Goal: Check status: Check status

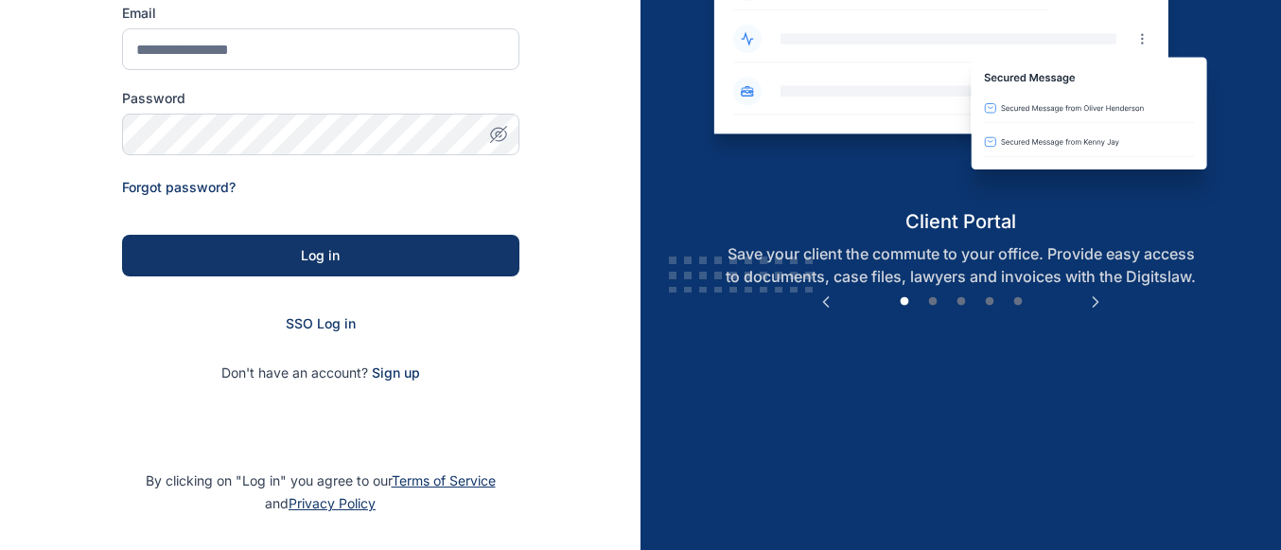
scroll to position [259, 0]
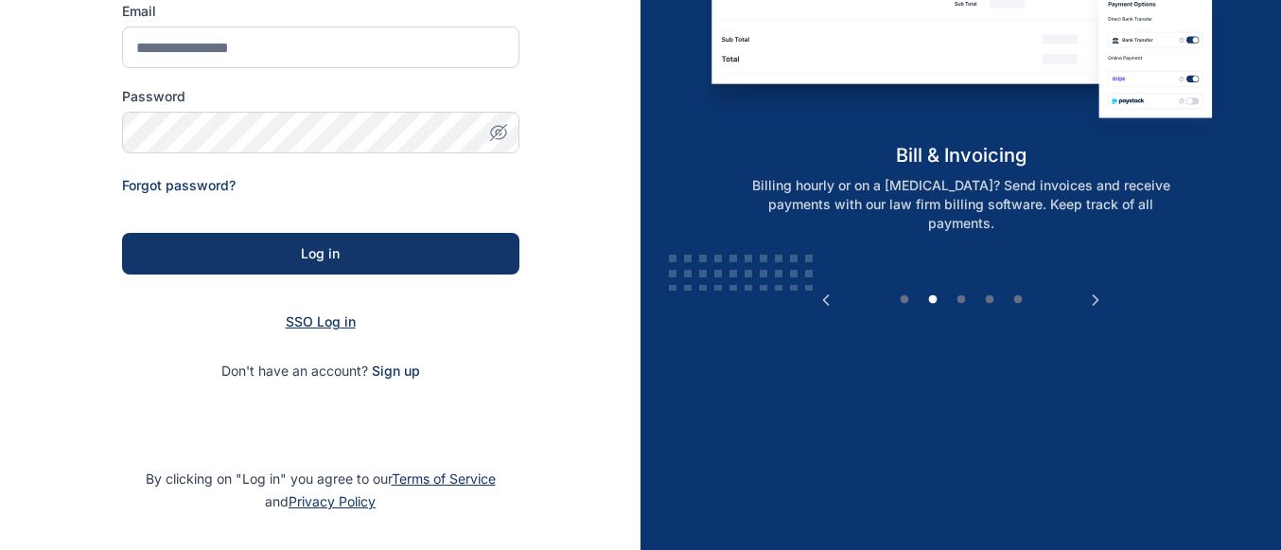
click at [336, 328] on span "SSO Log in" at bounding box center [321, 321] width 70 height 16
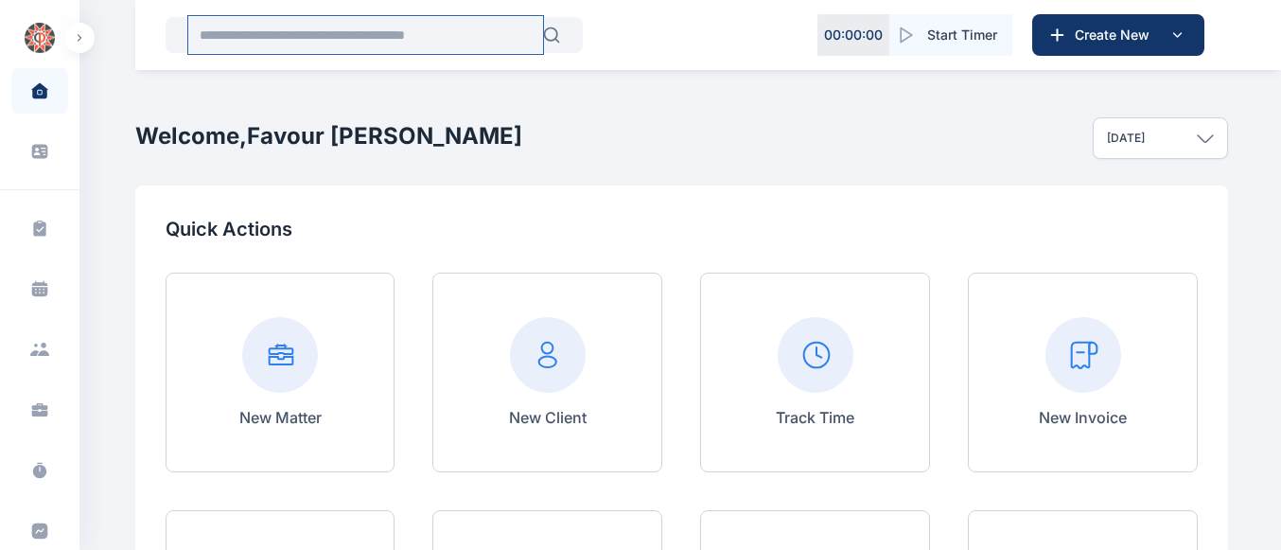
click at [276, 36] on input "text" at bounding box center [365, 35] width 355 height 38
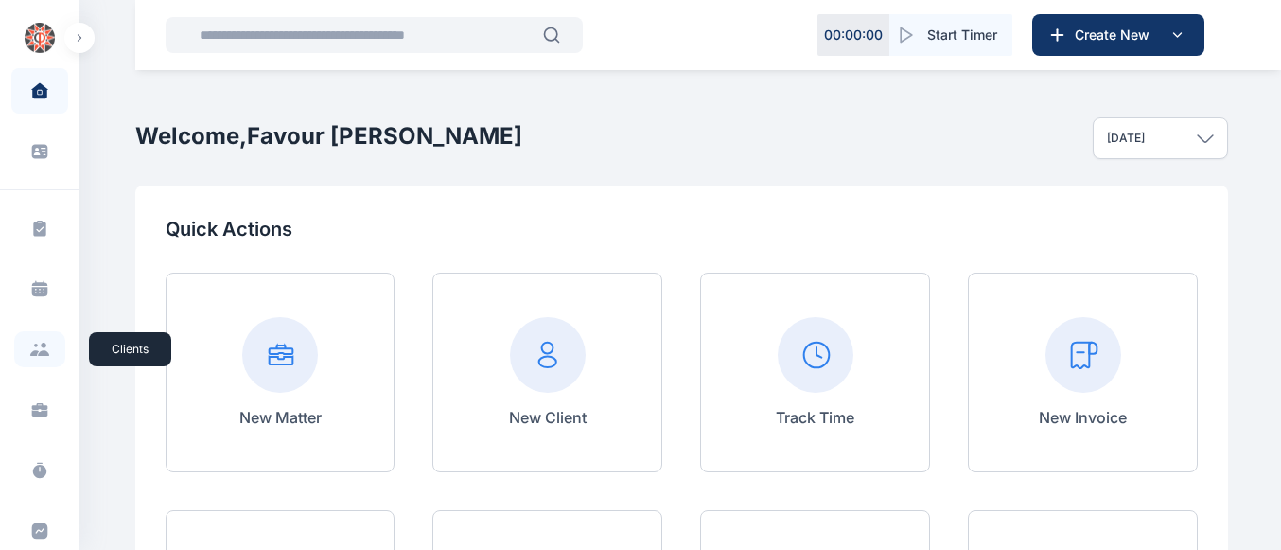
click at [29, 350] on icon at bounding box center [39, 349] width 21 height 13
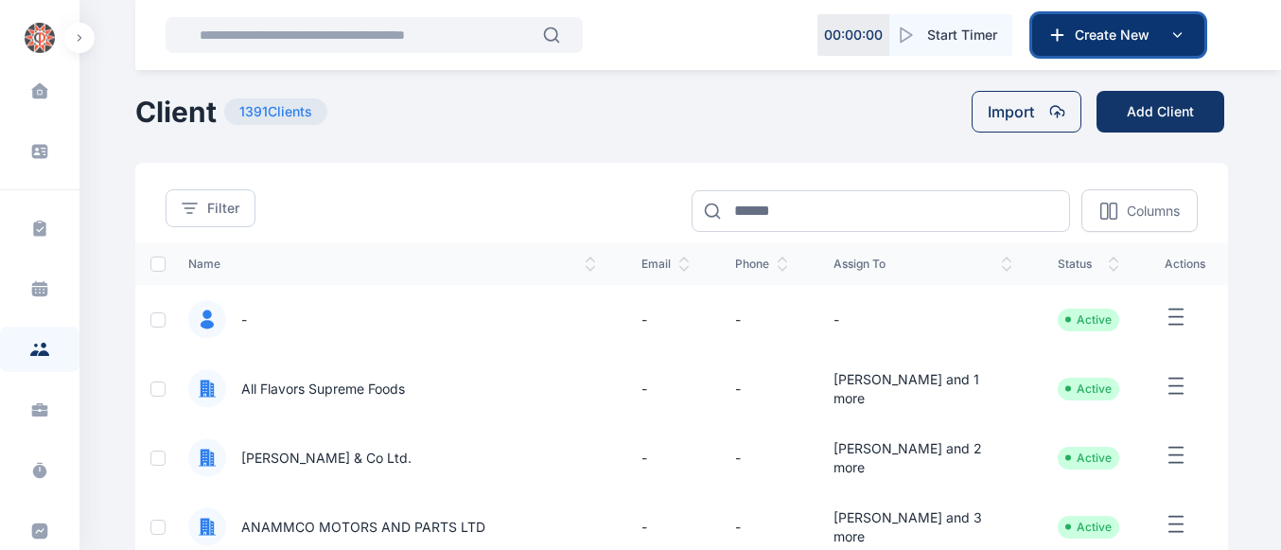
click at [1156, 29] on span "Create New" at bounding box center [1117, 35] width 98 height 19
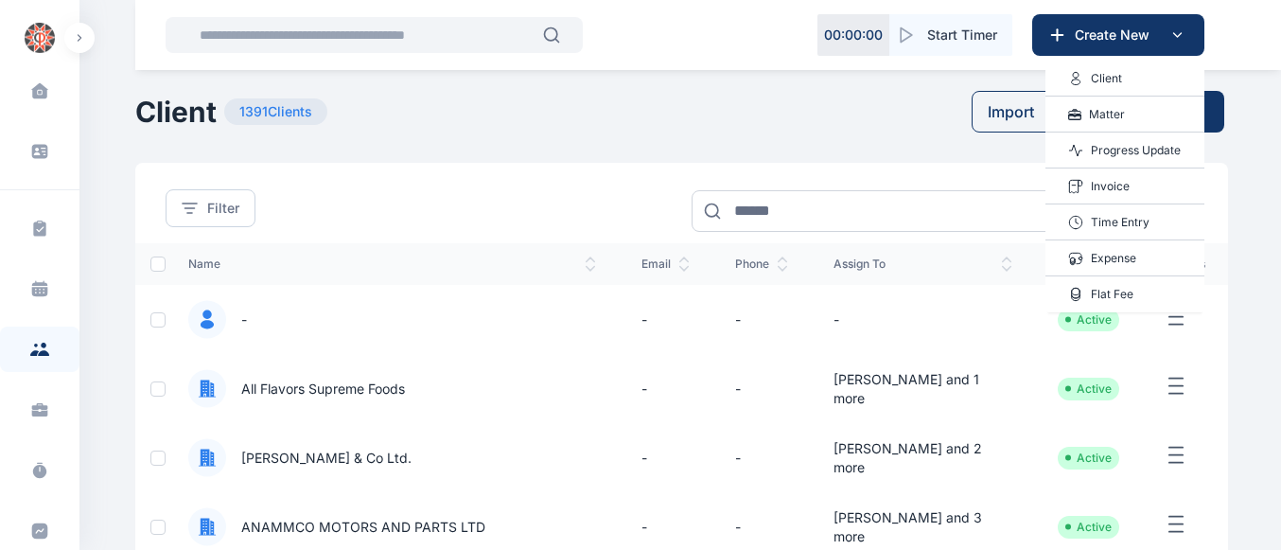
click at [1119, 153] on p "Progress Update" at bounding box center [1136, 150] width 90 height 19
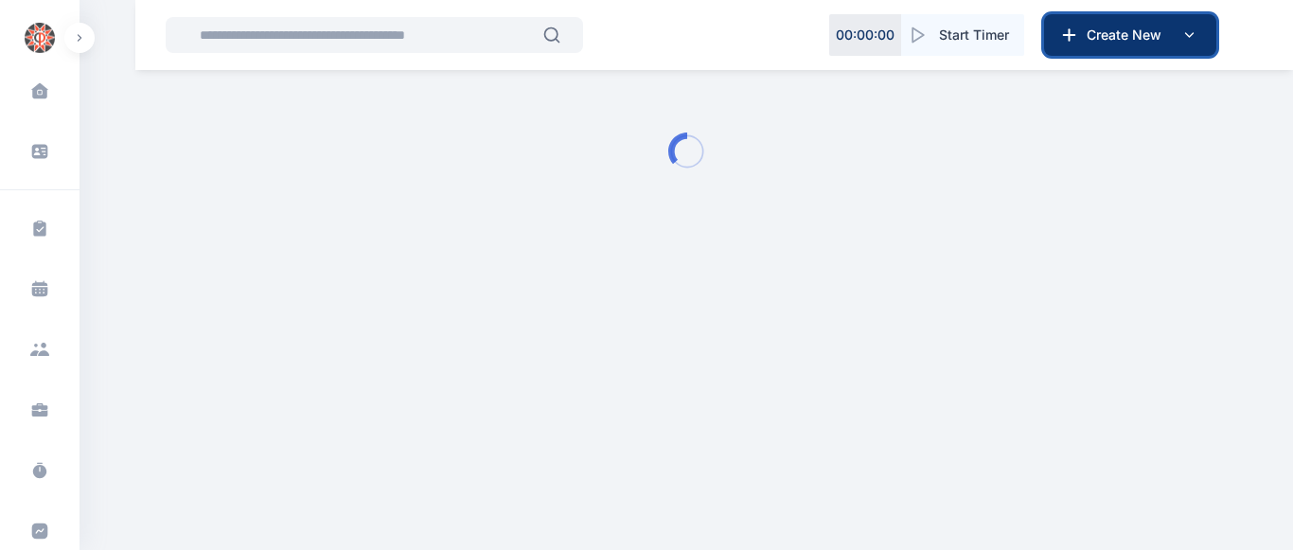
click at [1129, 36] on span "Create New" at bounding box center [1128, 35] width 98 height 19
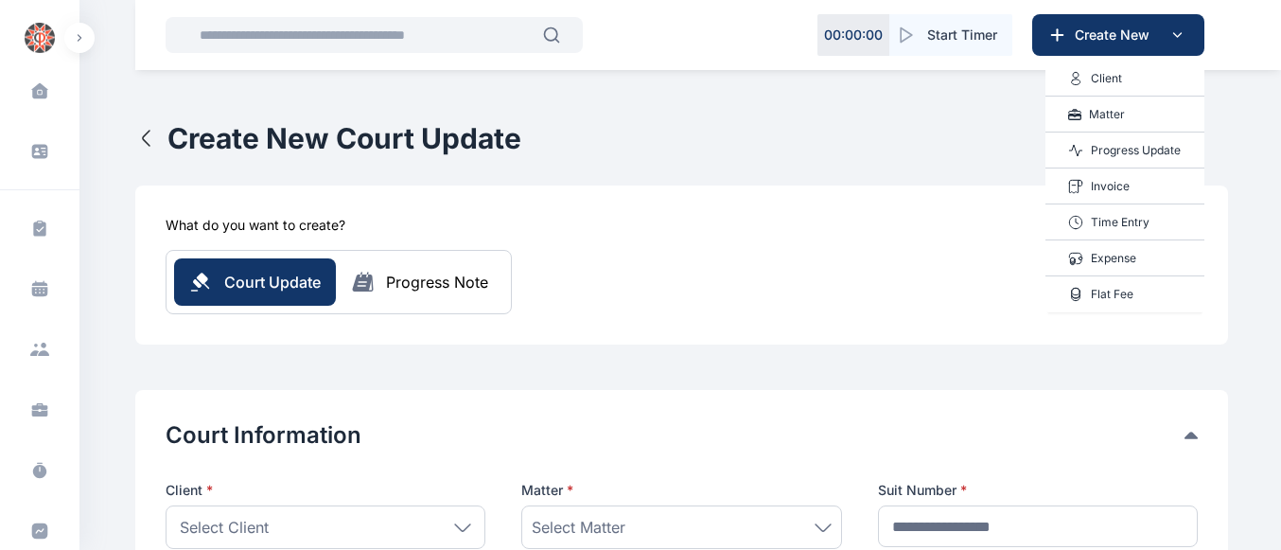
click at [1121, 148] on p "Progress Update" at bounding box center [1136, 150] width 90 height 19
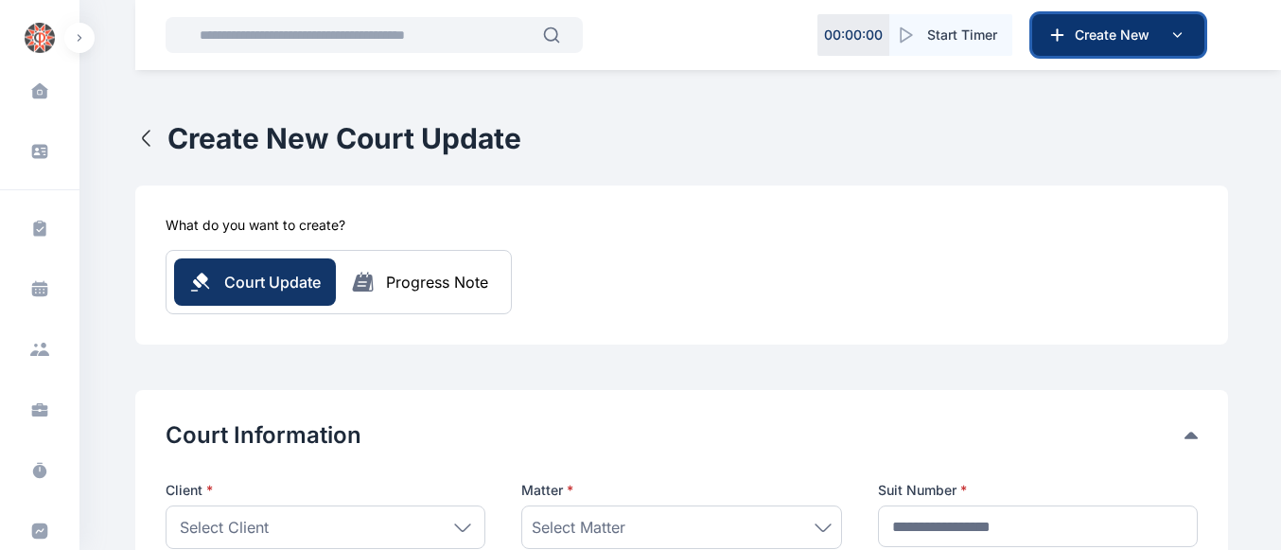
click at [1114, 36] on span "Create New" at bounding box center [1117, 35] width 98 height 19
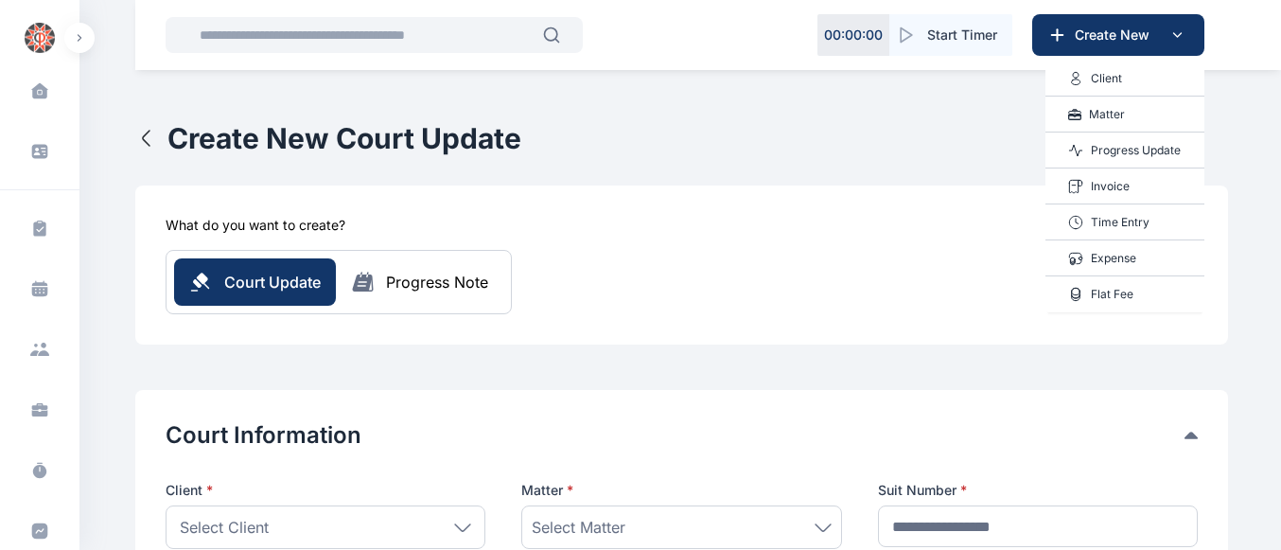
click at [1101, 83] on p "Client" at bounding box center [1106, 78] width 31 height 19
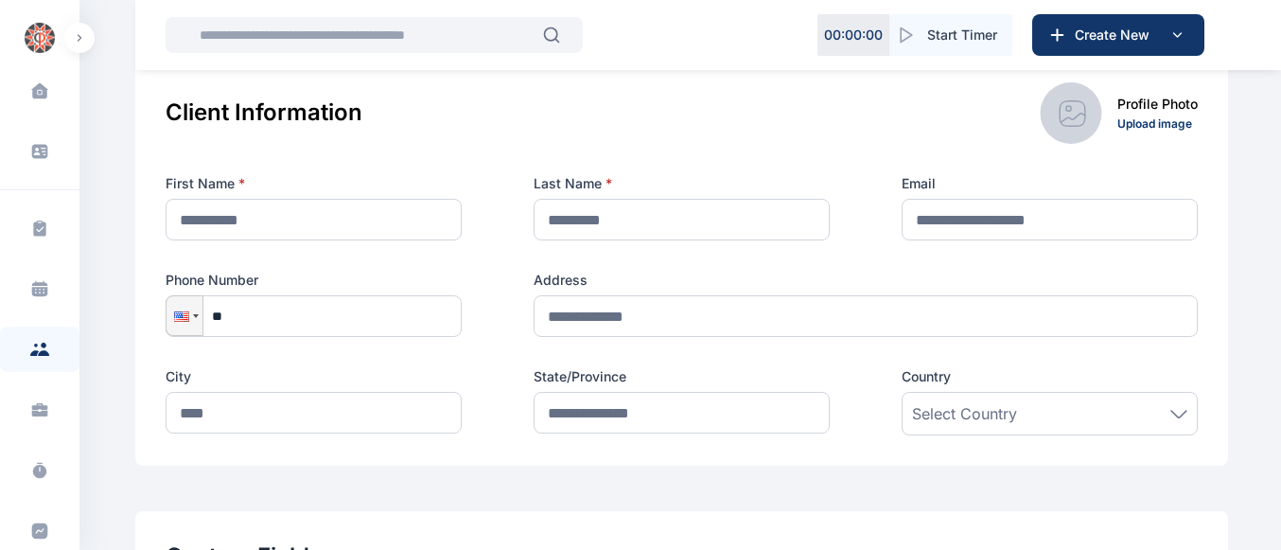
scroll to position [304, 0]
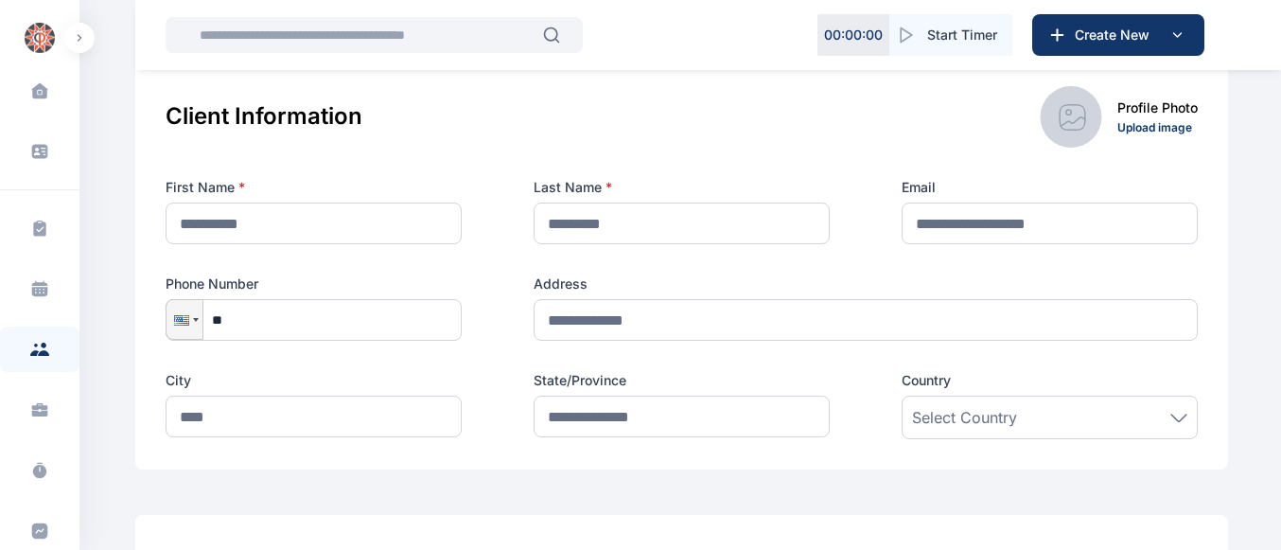
click at [54, 353] on span at bounding box center [39, 349] width 51 height 36
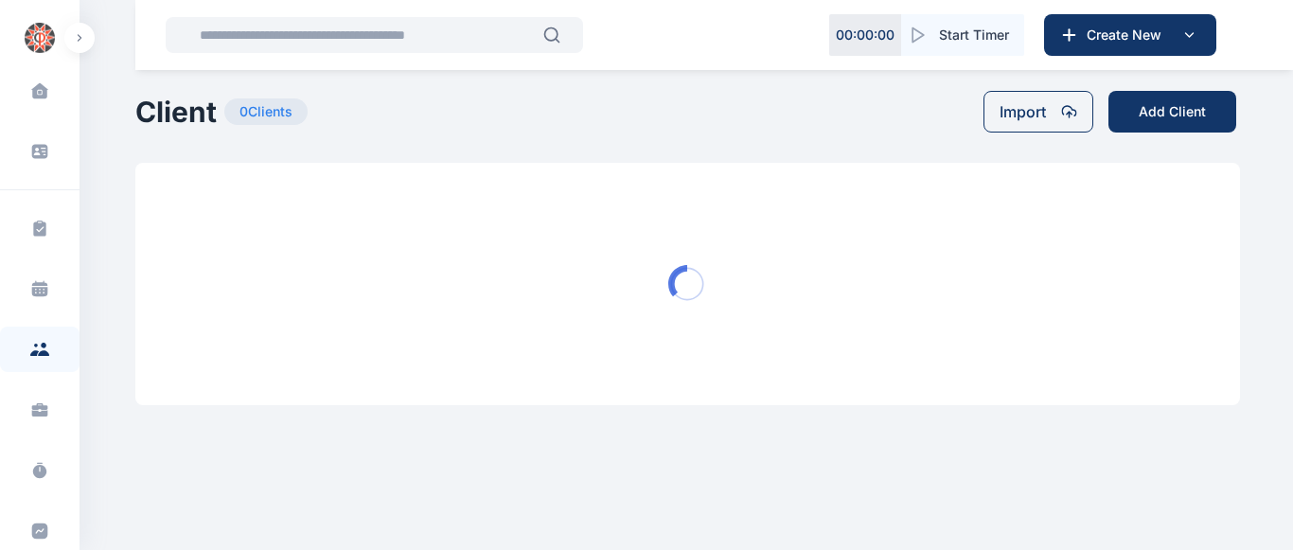
click at [31, 352] on icon at bounding box center [34, 353] width 9 height 6
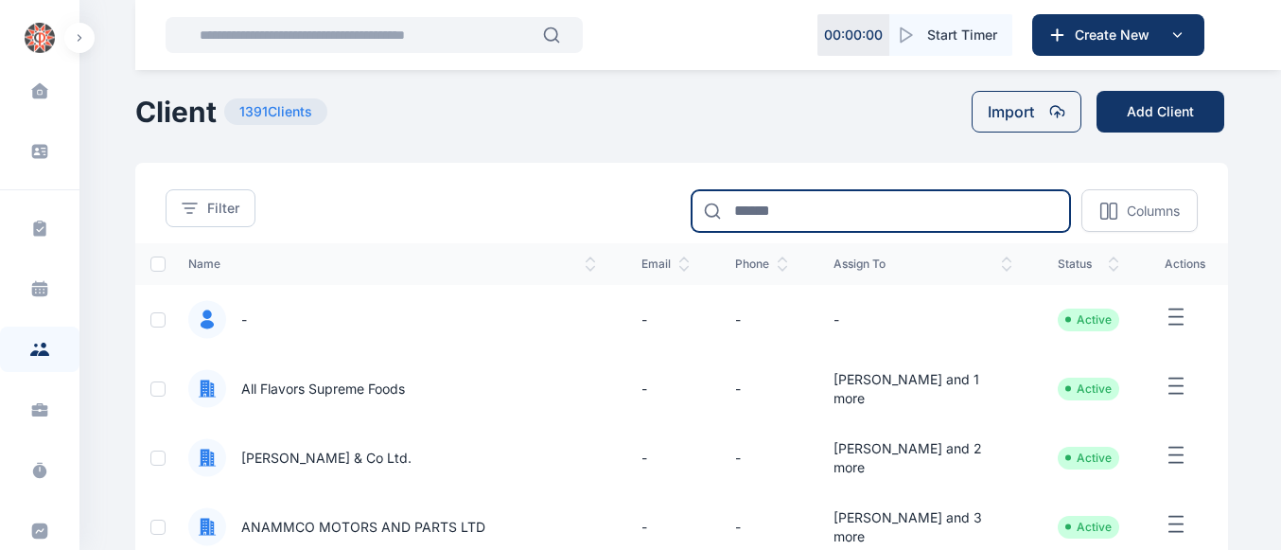
click at [918, 219] on input at bounding box center [881, 211] width 379 height 42
type input "*******"
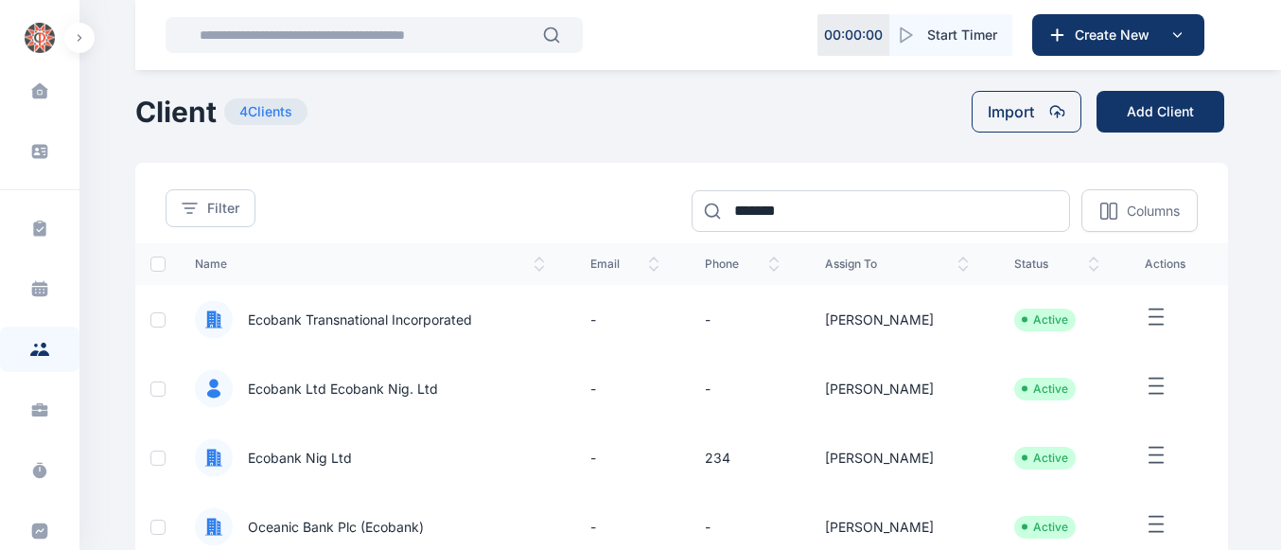
click at [281, 460] on span "Ecobank Nig Ltd" at bounding box center [292, 458] width 119 height 19
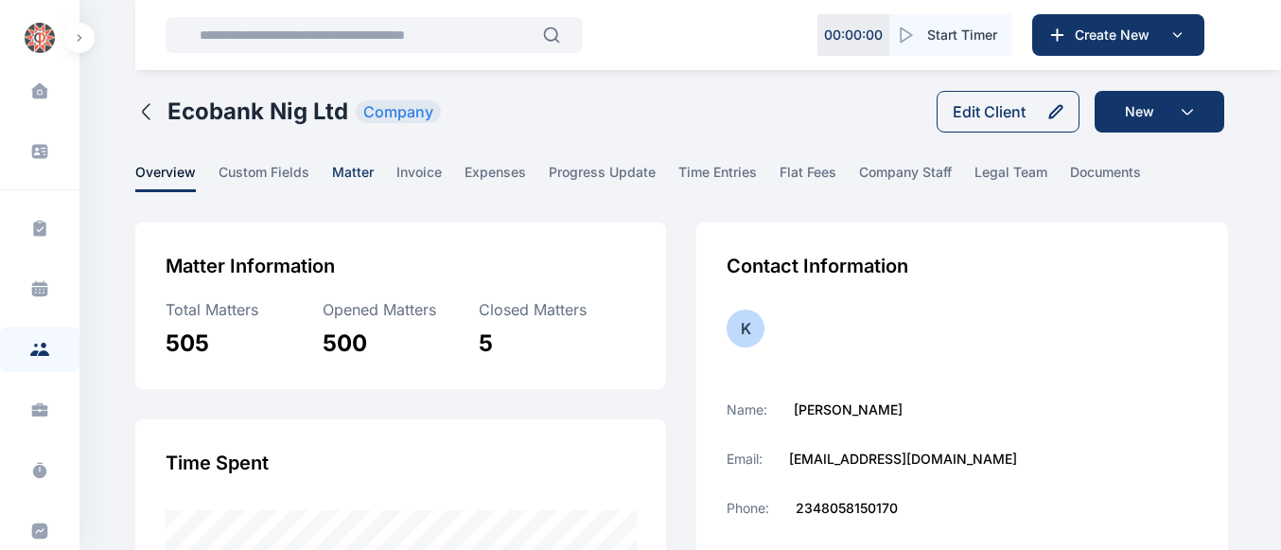
click at [353, 167] on span "matter" at bounding box center [353, 177] width 42 height 29
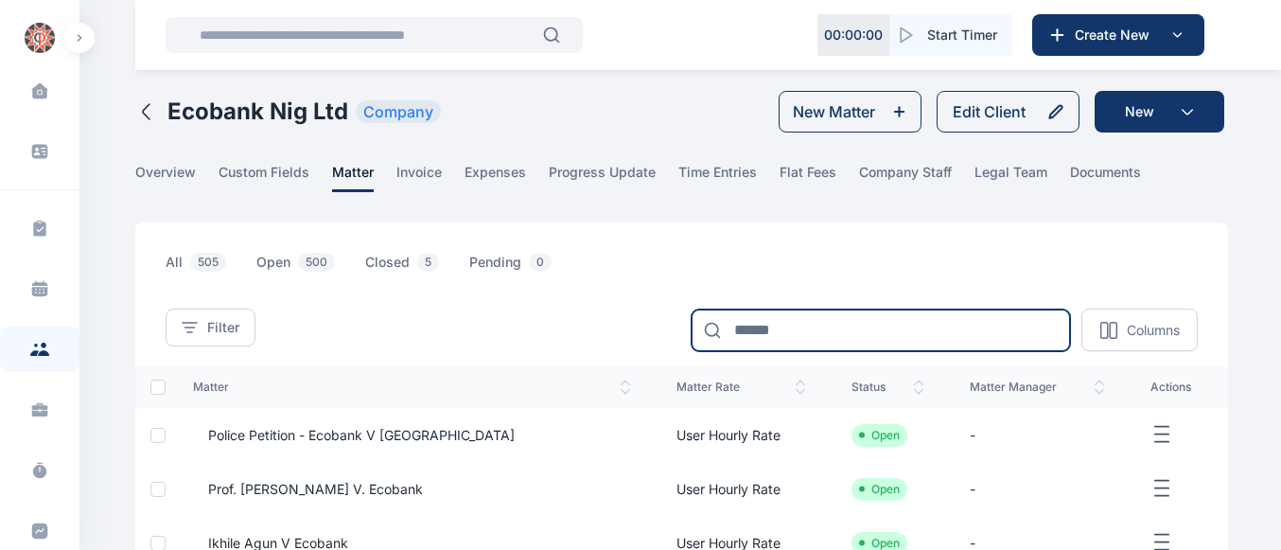
click at [913, 341] on input at bounding box center [881, 330] width 379 height 42
type input "*"
type input "***"
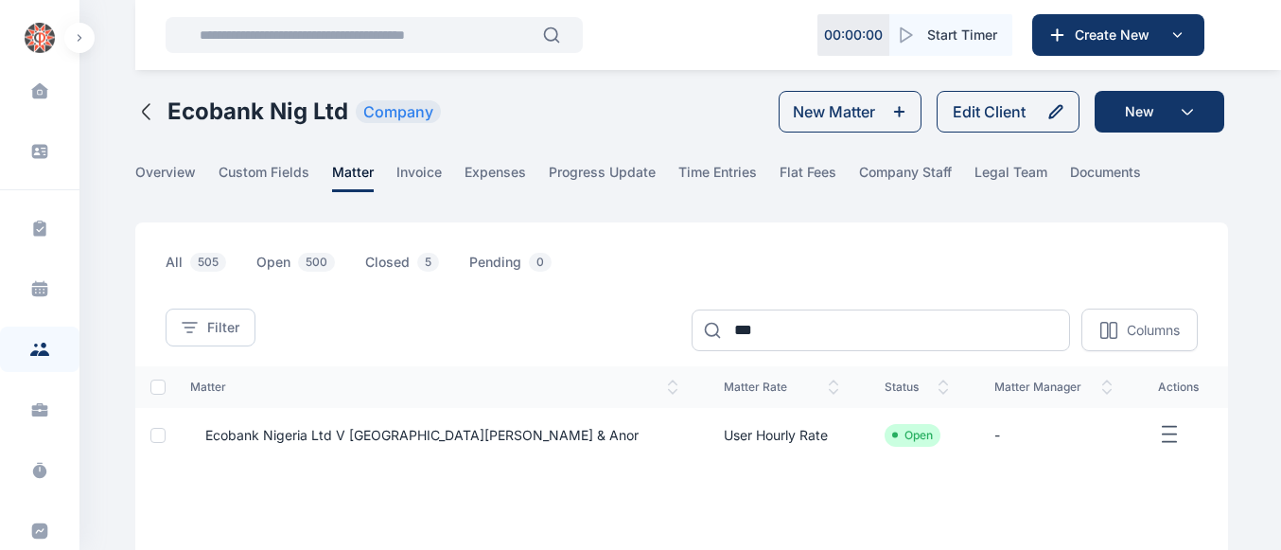
click at [346, 440] on span "Ecobank Nigeria Ltd V Shri Lal Mahal & Anor" at bounding box center [414, 435] width 449 height 19
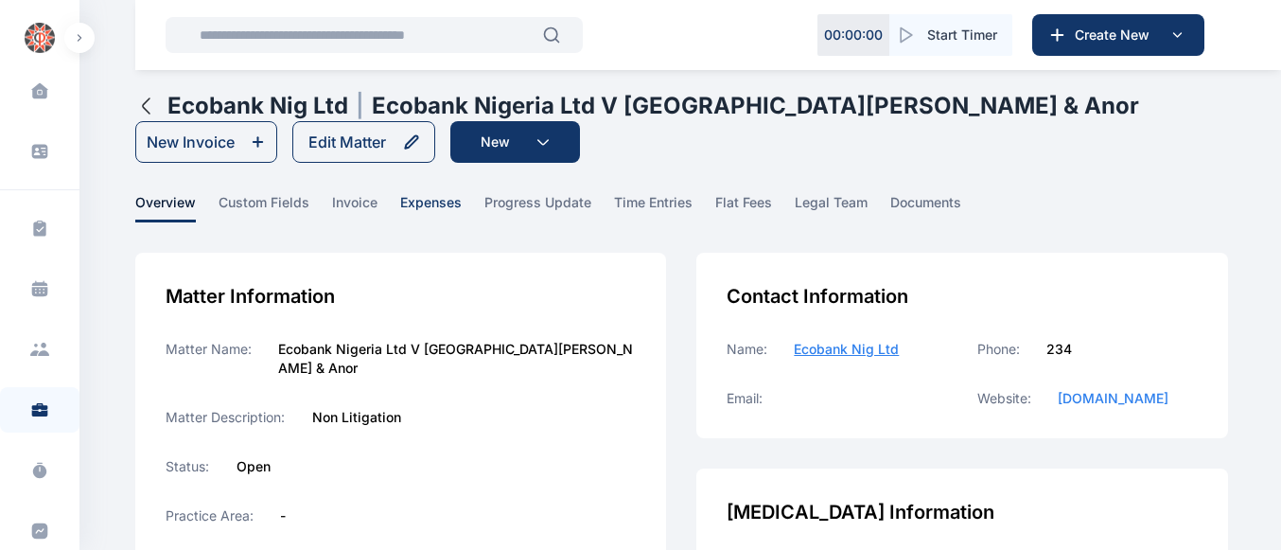
click at [433, 198] on span "expenses" at bounding box center [431, 207] width 62 height 29
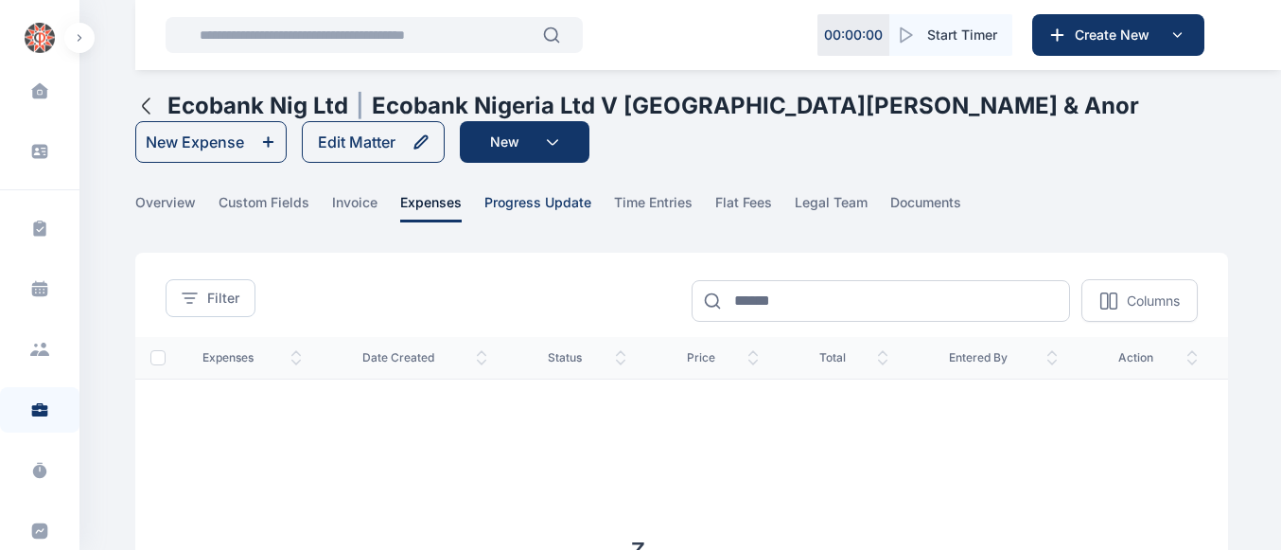
click at [516, 203] on span "progress update" at bounding box center [538, 207] width 107 height 29
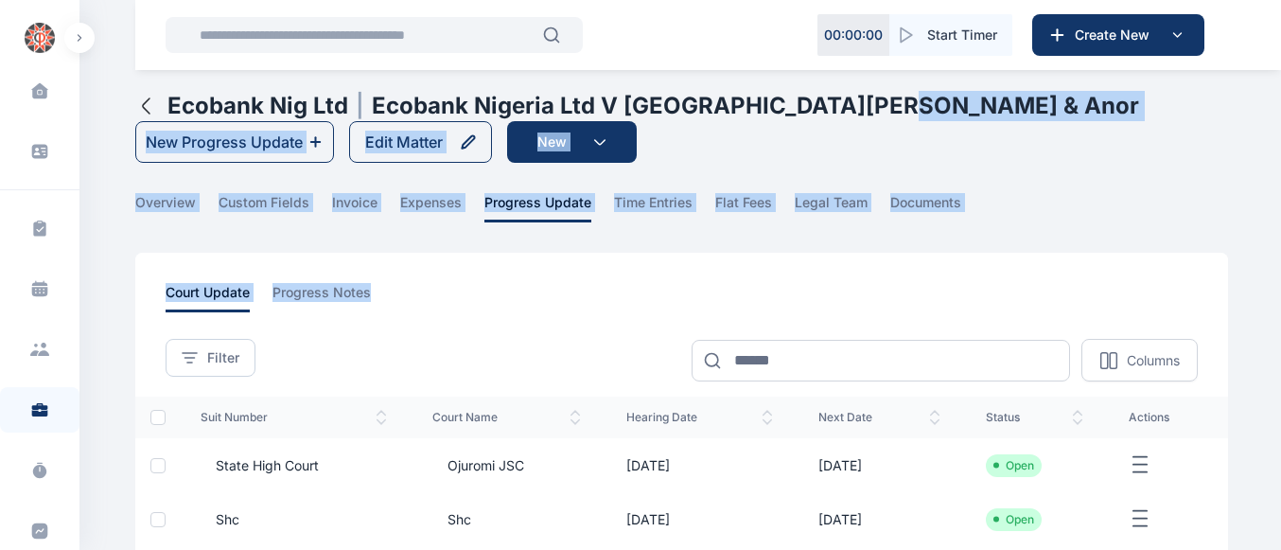
drag, startPoint x: 1280, startPoint y: 99, endPoint x: 1290, endPoint y: 296, distance: 197.1
click at [1281, 296] on html "00 : 00 : 00 Start Timer Create New PUNUKA Attorneys & Solicitors Dashboard das…" at bounding box center [640, 438] width 1281 height 876
click at [1130, 217] on div "overview custom fields invoice expenses progress update time entries flat fees …" at bounding box center [681, 207] width 1093 height 29
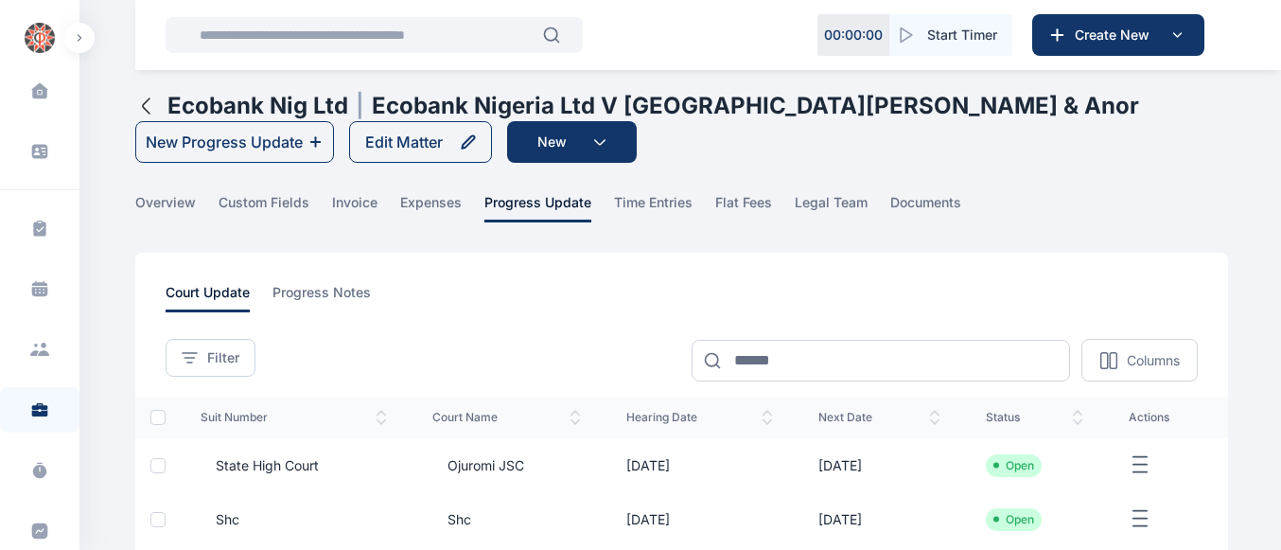
click at [270, 468] on span "State High Court" at bounding box center [260, 465] width 118 height 19
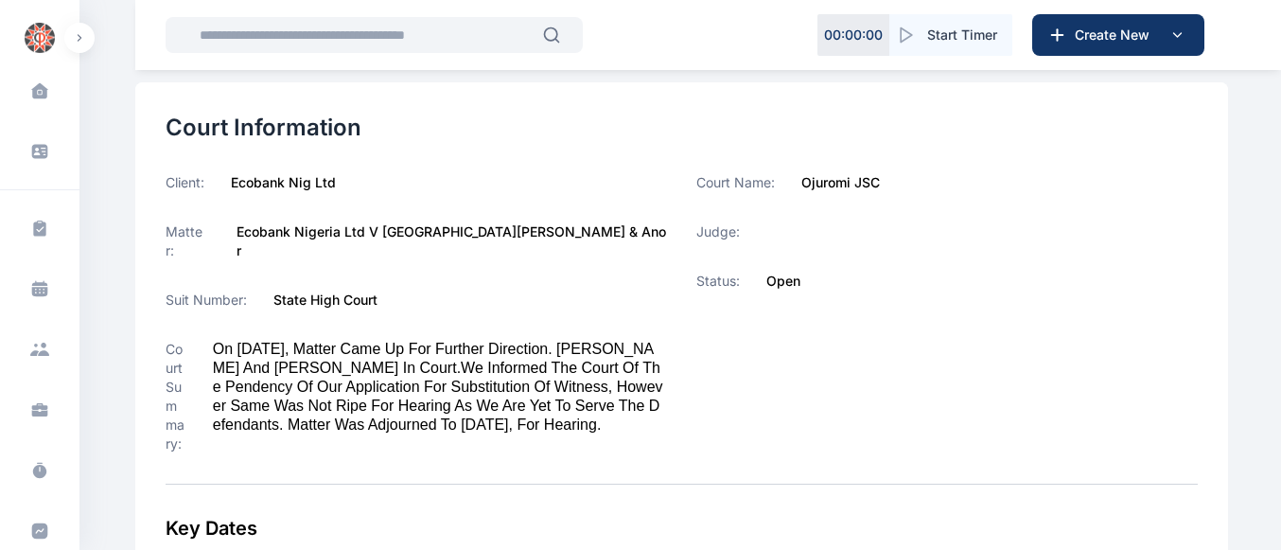
scroll to position [151, 0]
click at [1045, 272] on div "Status: Open" at bounding box center [948, 279] width 502 height 19
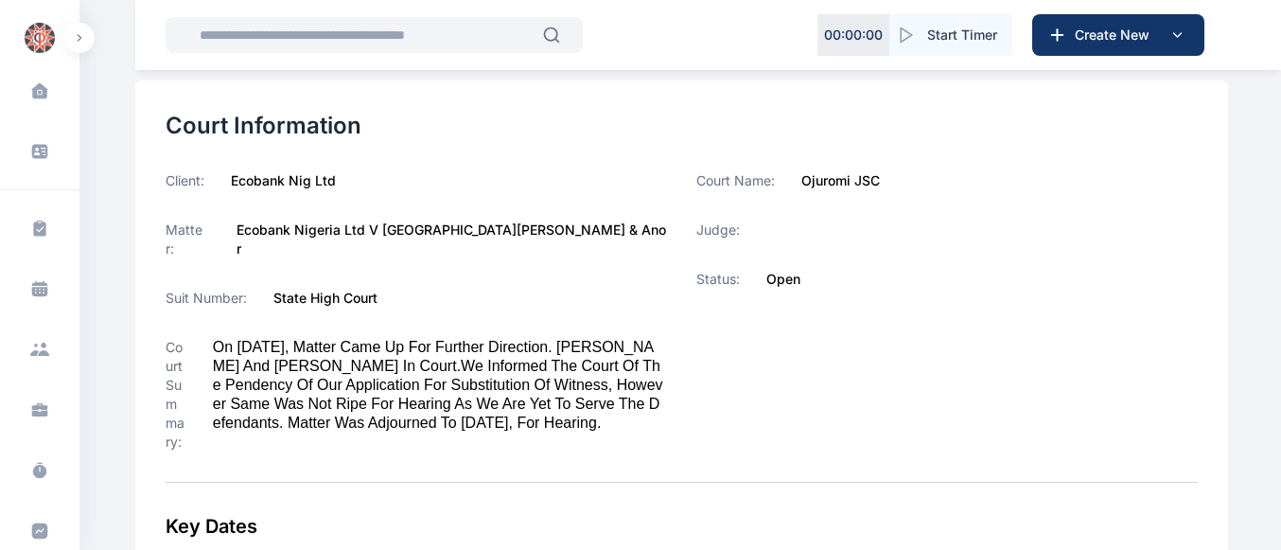
click at [1045, 272] on div "Status: Open" at bounding box center [948, 279] width 502 height 19
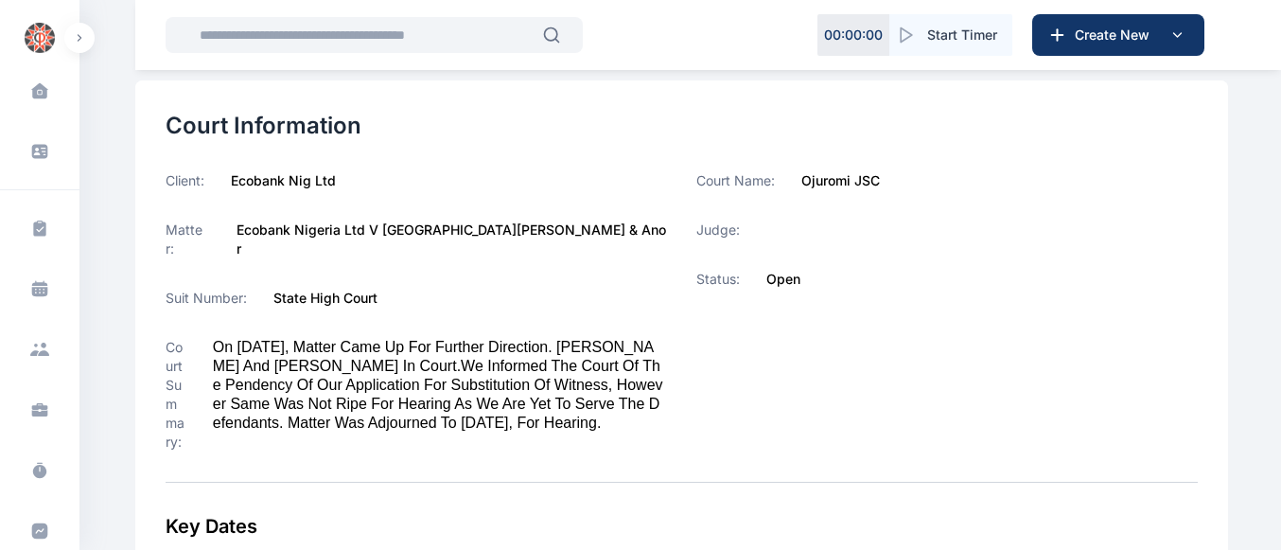
click at [1045, 272] on div "Status: Open" at bounding box center [948, 279] width 502 height 19
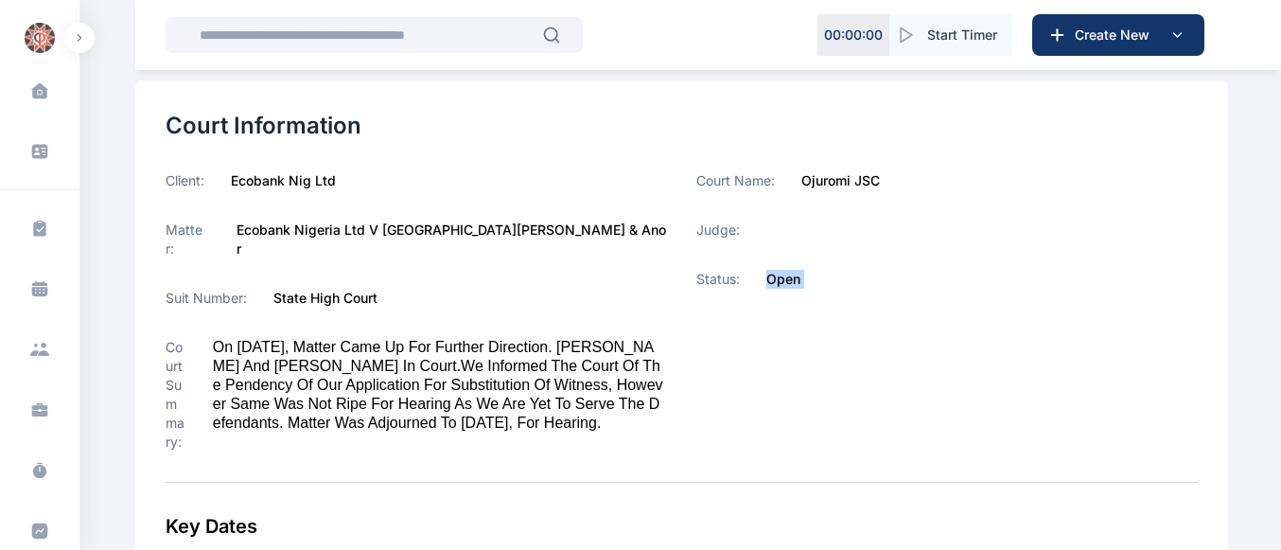
click at [1045, 272] on div "Status: Open" at bounding box center [948, 279] width 502 height 19
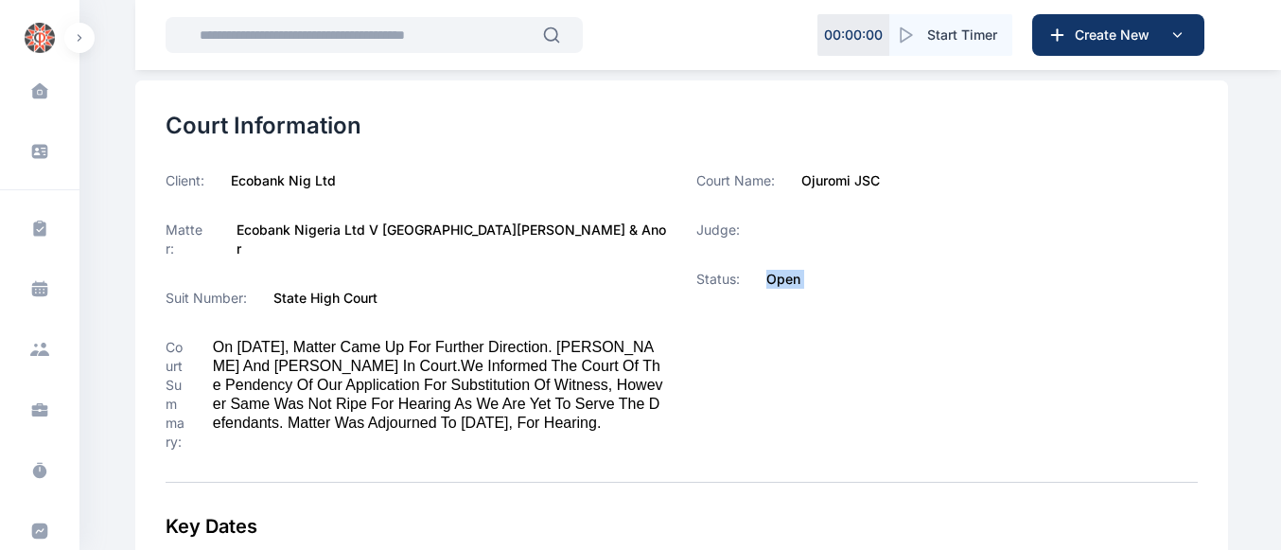
click at [1045, 272] on div "Status: Open" at bounding box center [948, 279] width 502 height 19
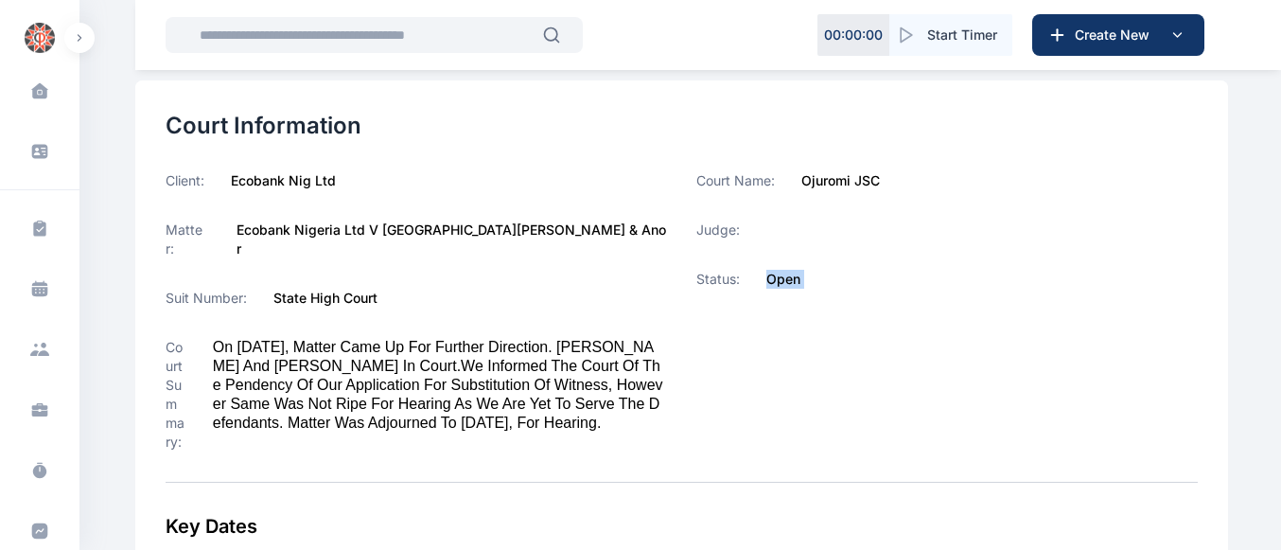
click at [1045, 272] on div "Status: Open" at bounding box center [948, 279] width 502 height 19
